Goal: Navigation & Orientation: Find specific page/section

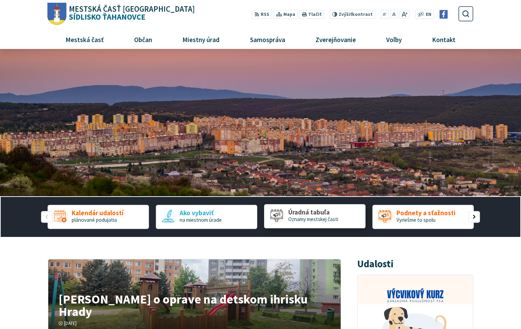
click at [304, 220] on span "Oznamy mestskej časti" at bounding box center [313, 219] width 50 height 7
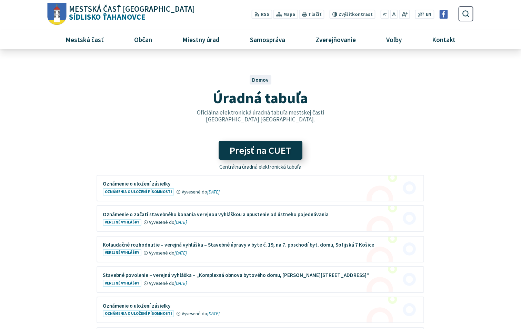
click at [254, 152] on link "Prejsť na CUET" at bounding box center [260, 150] width 84 height 19
